Goal: Find specific page/section: Find specific page/section

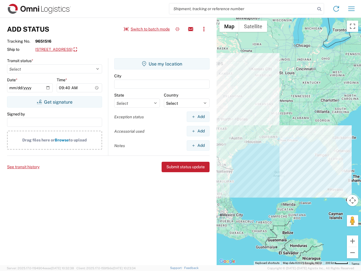
click at [242, 9] on input "search" at bounding box center [242, 8] width 146 height 11
click at [319, 9] on icon at bounding box center [319, 9] width 8 height 8
click at [336, 9] on icon at bounding box center [336, 8] width 9 height 9
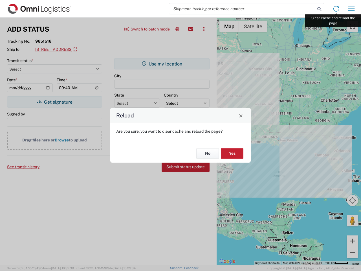
click at [351, 9] on div "Reload Are you sure, you want to clear cache and reload the page? No Yes" at bounding box center [180, 135] width 361 height 271
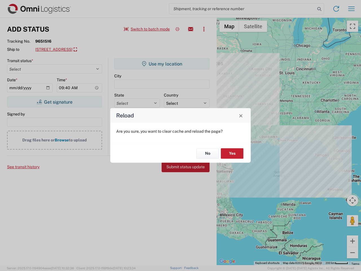
click at [147, 29] on div "Reload Are you sure, you want to clear cache and reload the page? No Yes" at bounding box center [180, 135] width 361 height 271
click at [177, 29] on div "Reload Are you sure, you want to clear cache and reload the page? No Yes" at bounding box center [180, 135] width 361 height 271
click at [191, 29] on div "Reload Are you sure, you want to clear cache and reload the page? No Yes" at bounding box center [180, 135] width 361 height 271
click at [204, 29] on div "Reload Are you sure, you want to clear cache and reload the page? No Yes" at bounding box center [180, 135] width 361 height 271
click at [85, 50] on div "Reload Are you sure, you want to clear cache and reload the page? No Yes" at bounding box center [180, 135] width 361 height 271
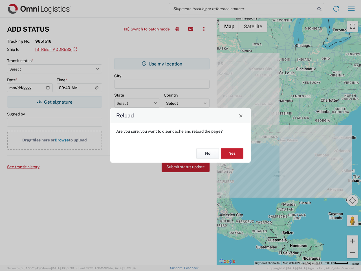
click at [54, 102] on div "Reload Are you sure, you want to clear cache and reload the page? No Yes" at bounding box center [180, 135] width 361 height 271
